Goal: Check status: Check status

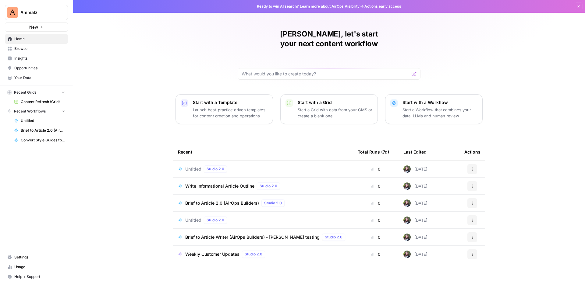
click at [17, 270] on span "Usage" at bounding box center [39, 267] width 51 height 5
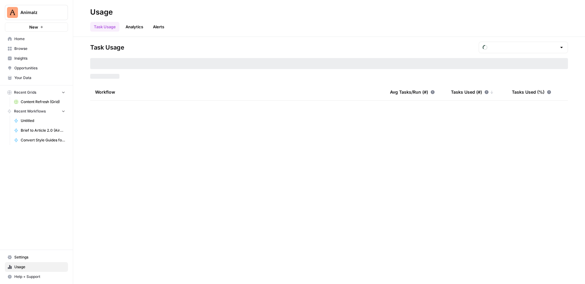
type input "September Tasks"
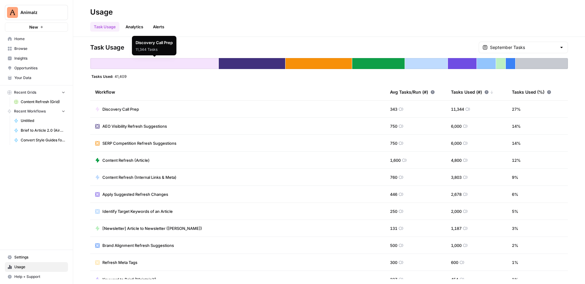
click at [132, 28] on link "Analytics" at bounding box center [134, 27] width 25 height 10
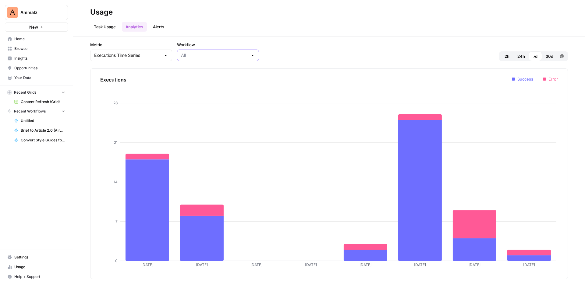
click at [189, 55] on input "Workflow" at bounding box center [214, 55] width 67 height 6
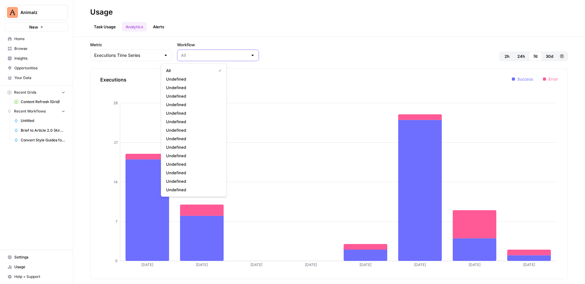
click at [189, 55] on input "Workflow" at bounding box center [214, 55] width 67 height 6
type input "All"
click at [137, 54] on input "Metric" at bounding box center [127, 55] width 67 height 6
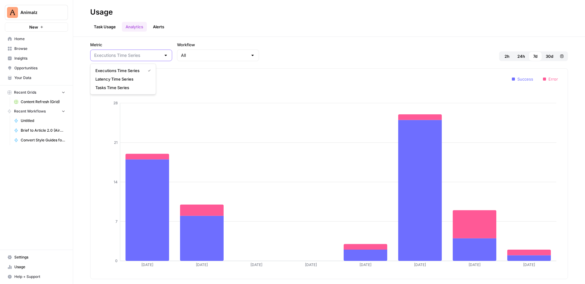
click at [137, 54] on input "Metric" at bounding box center [127, 55] width 67 height 6
type input "Executions Time Series"
click at [103, 33] on header "Usage Task Usage Analytics Alerts" at bounding box center [329, 18] width 512 height 37
click at [103, 29] on link "Task Usage" at bounding box center [104, 27] width 29 height 10
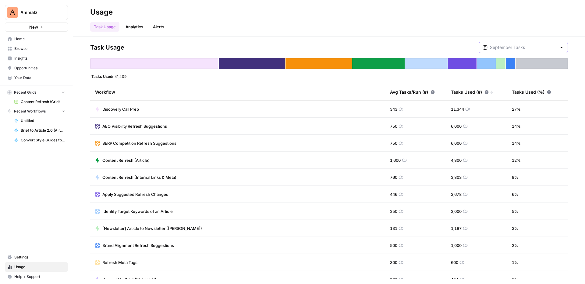
click at [511, 49] on input "text" at bounding box center [523, 47] width 67 height 6
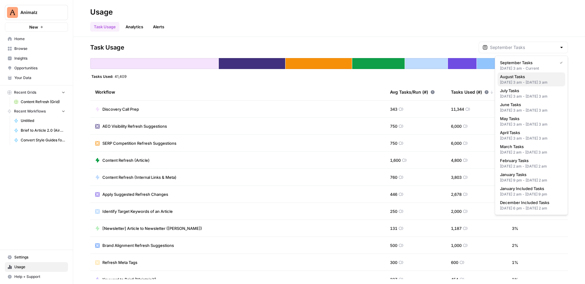
click at [511, 76] on span "August Tasks" at bounding box center [530, 77] width 60 height 6
type input "August Tasks"
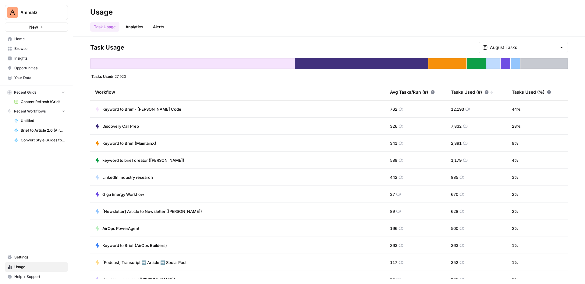
scroll to position [43, 0]
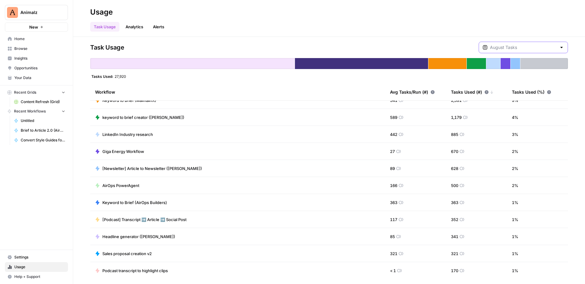
click at [529, 49] on input "text" at bounding box center [523, 47] width 67 height 6
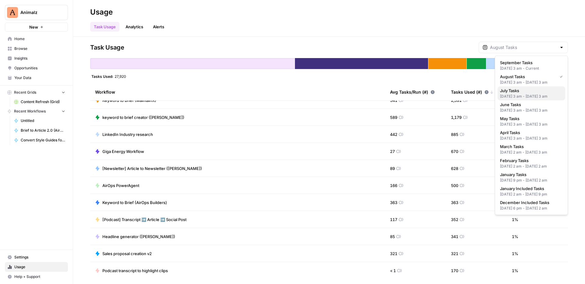
click at [521, 99] on div "[DATE] 3 am - [DATE] 3 am" at bounding box center [531, 96] width 63 height 5
type input "July Tasks"
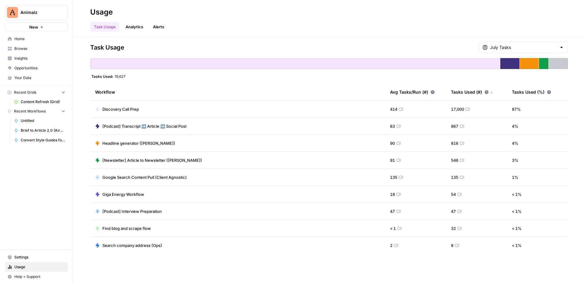
scroll to position [0, 0]
click at [524, 47] on input "text" at bounding box center [523, 47] width 67 height 6
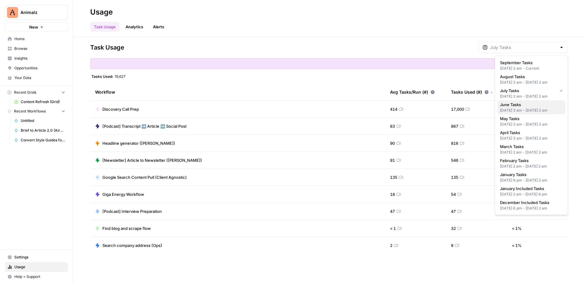
click at [509, 108] on span "June Tasks" at bounding box center [530, 105] width 60 height 6
type input "June Tasks"
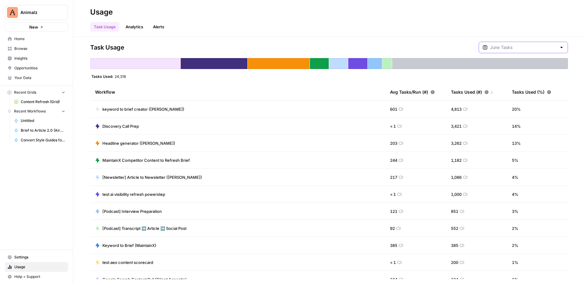
click at [522, 48] on input "text" at bounding box center [523, 47] width 67 height 6
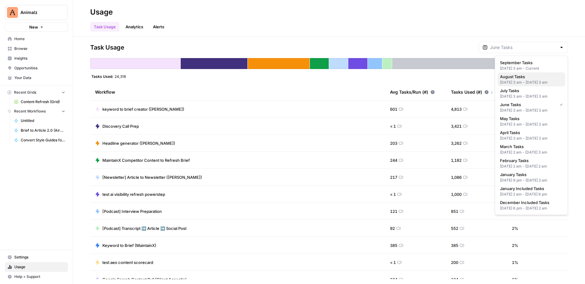
click at [514, 78] on span "August Tasks" at bounding box center [530, 77] width 60 height 6
type input "August Tasks"
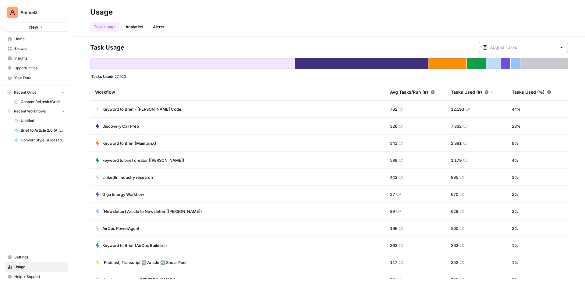
click at [522, 46] on input "text" at bounding box center [523, 47] width 67 height 6
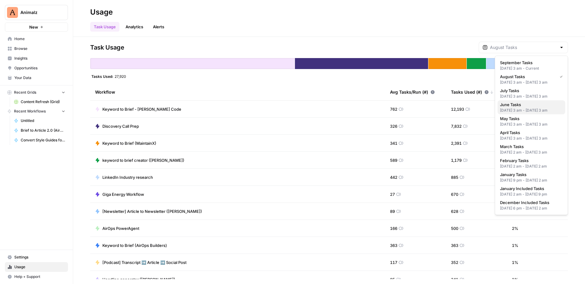
click at [516, 108] on span "June Tasks" at bounding box center [530, 105] width 60 height 6
type input "June Tasks"
